Goal: Find specific page/section: Find specific page/section

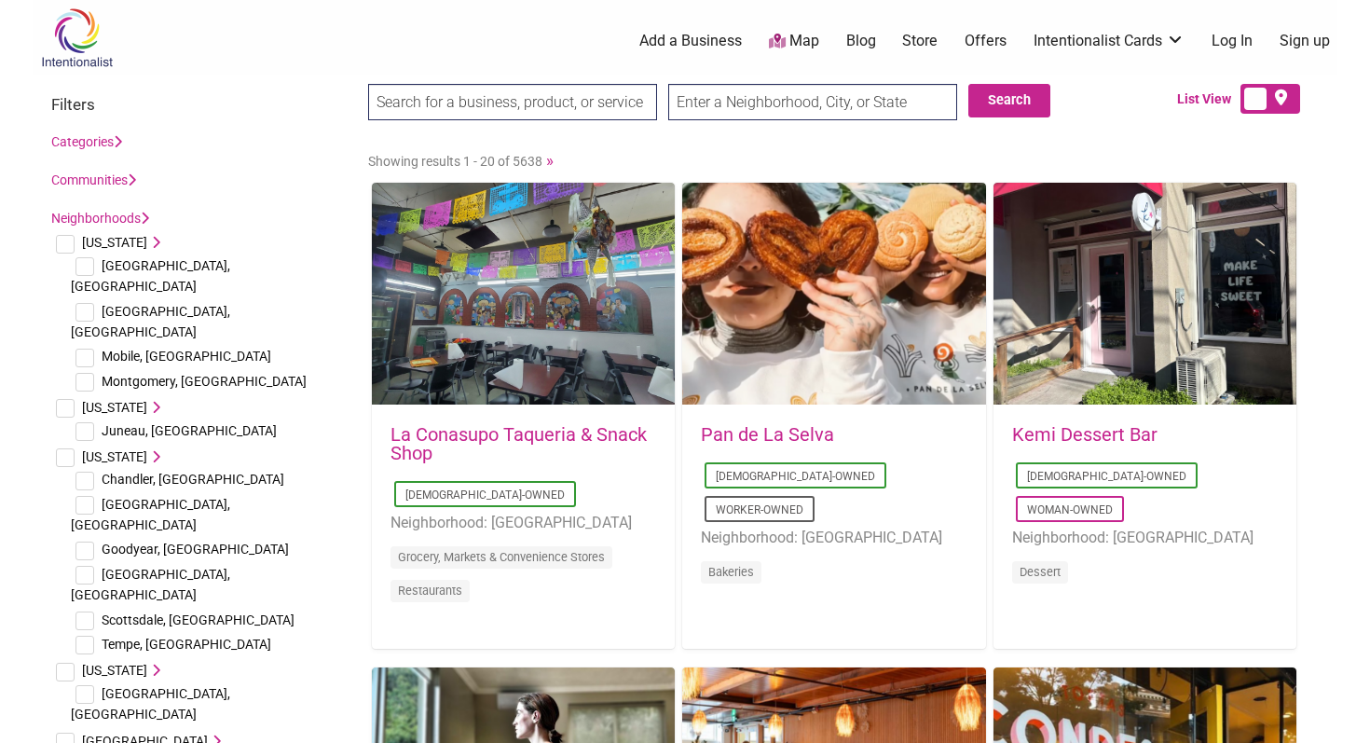
click at [801, 35] on link "Map" at bounding box center [794, 41] width 50 height 21
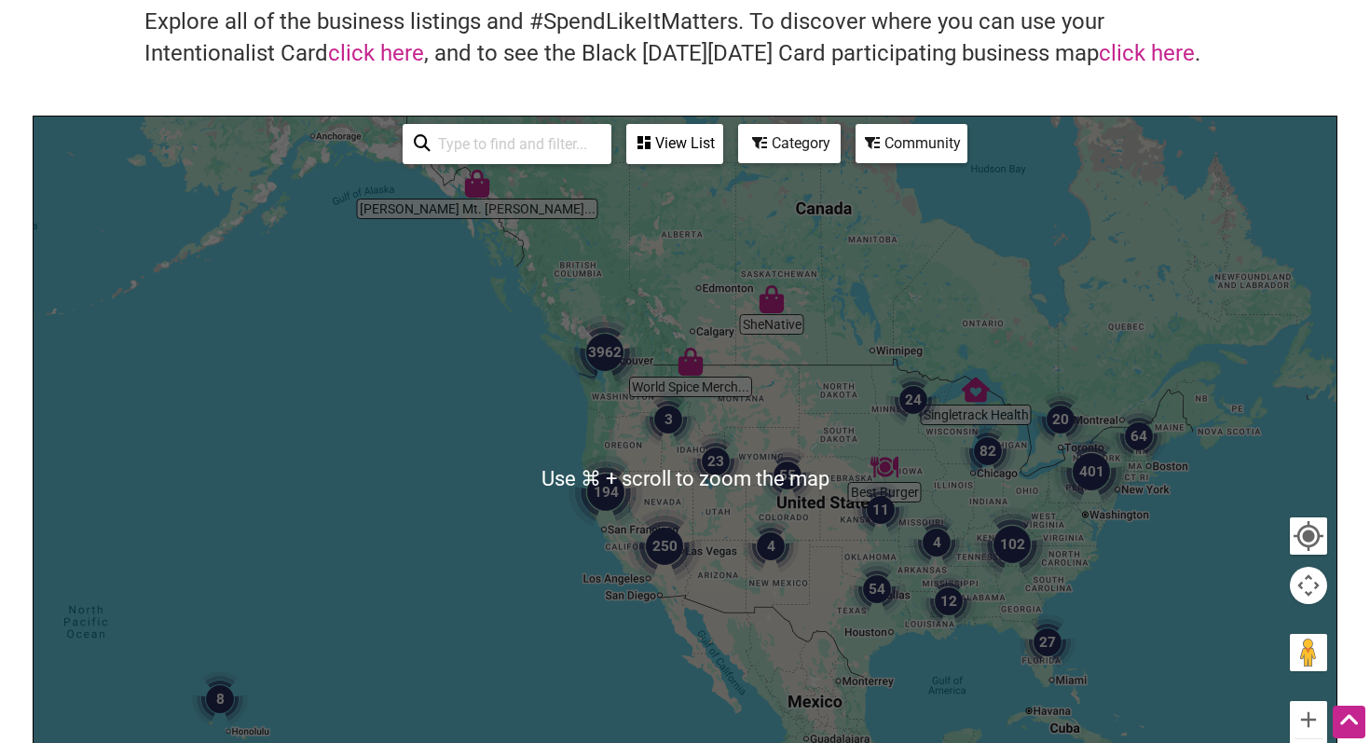
scroll to position [113, 0]
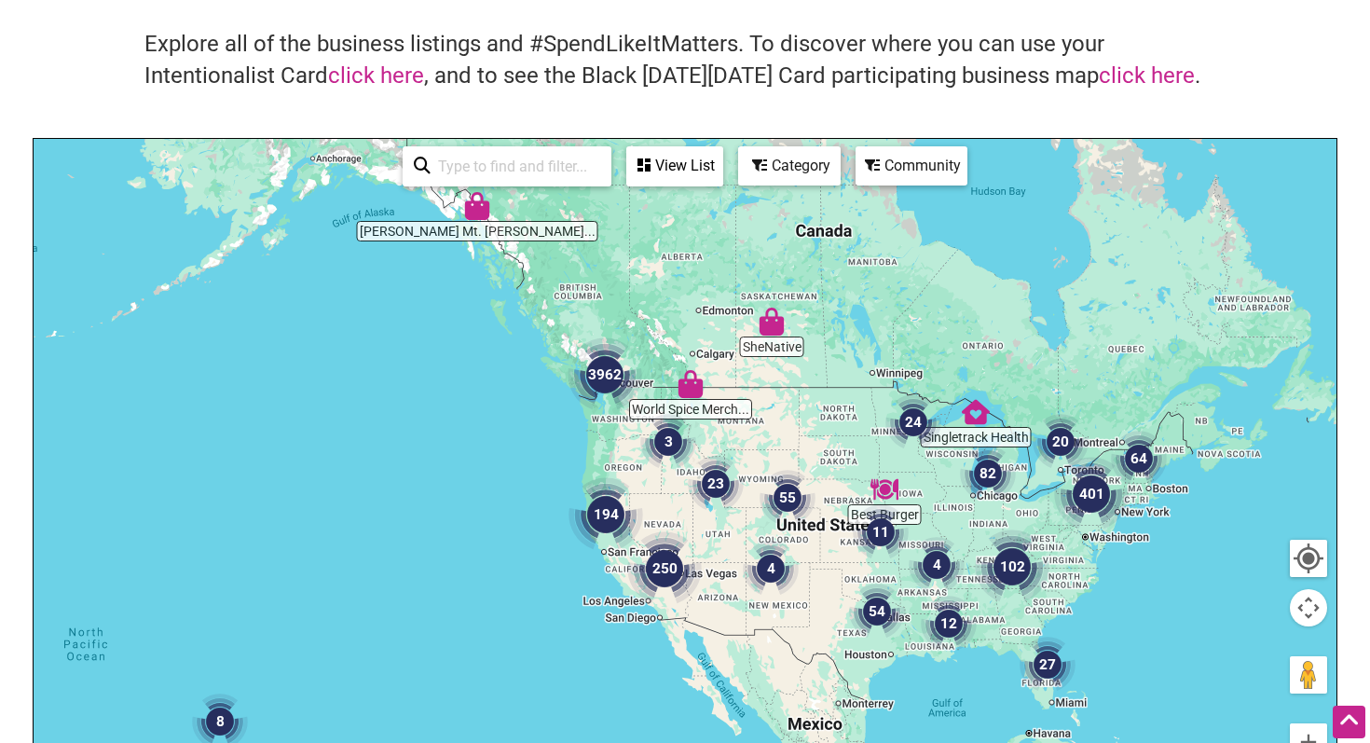
click at [948, 171] on div "Community" at bounding box center [911, 165] width 108 height 35
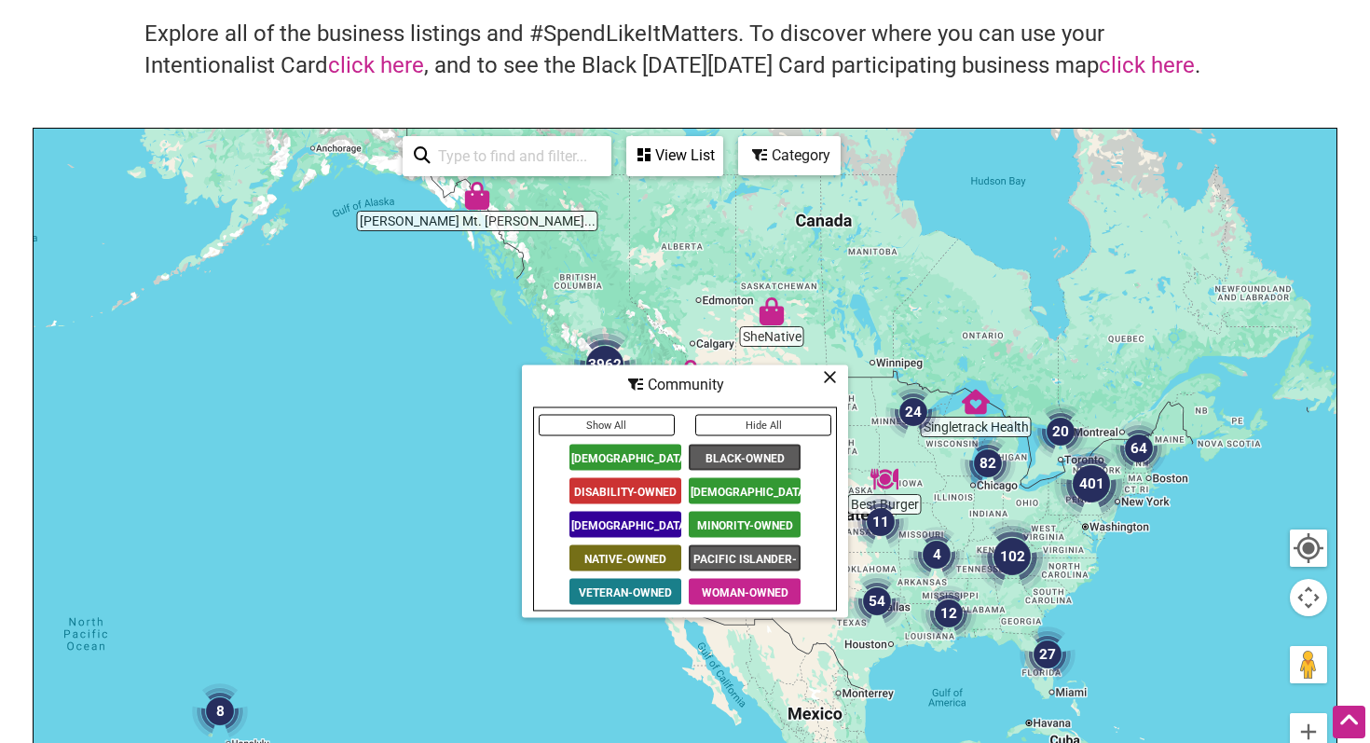
scroll to position [119, 0]
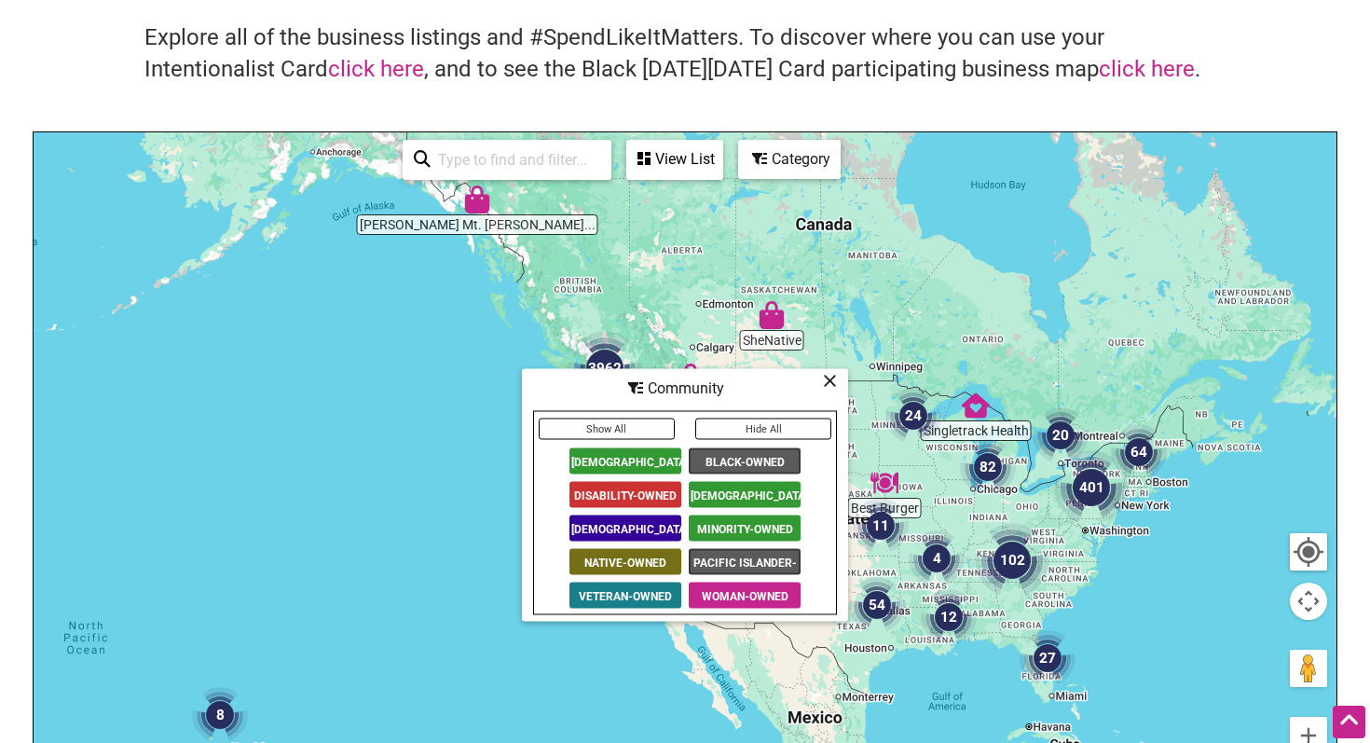
click at [837, 375] on div "Community" at bounding box center [685, 388] width 322 height 35
